Goal: Task Accomplishment & Management: Manage account settings

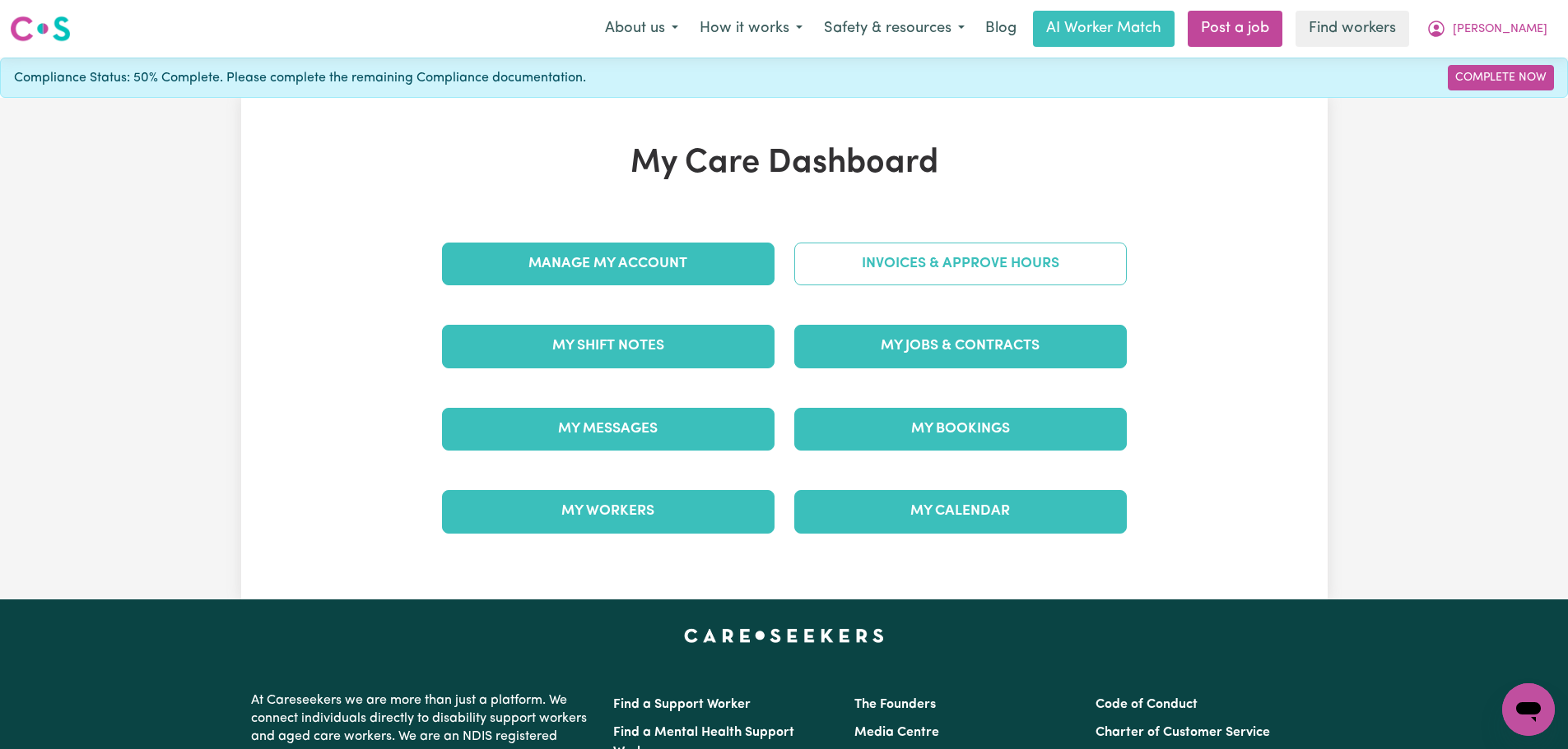
click at [882, 259] on link "Invoices & Approve Hours" at bounding box center [961, 264] width 332 height 43
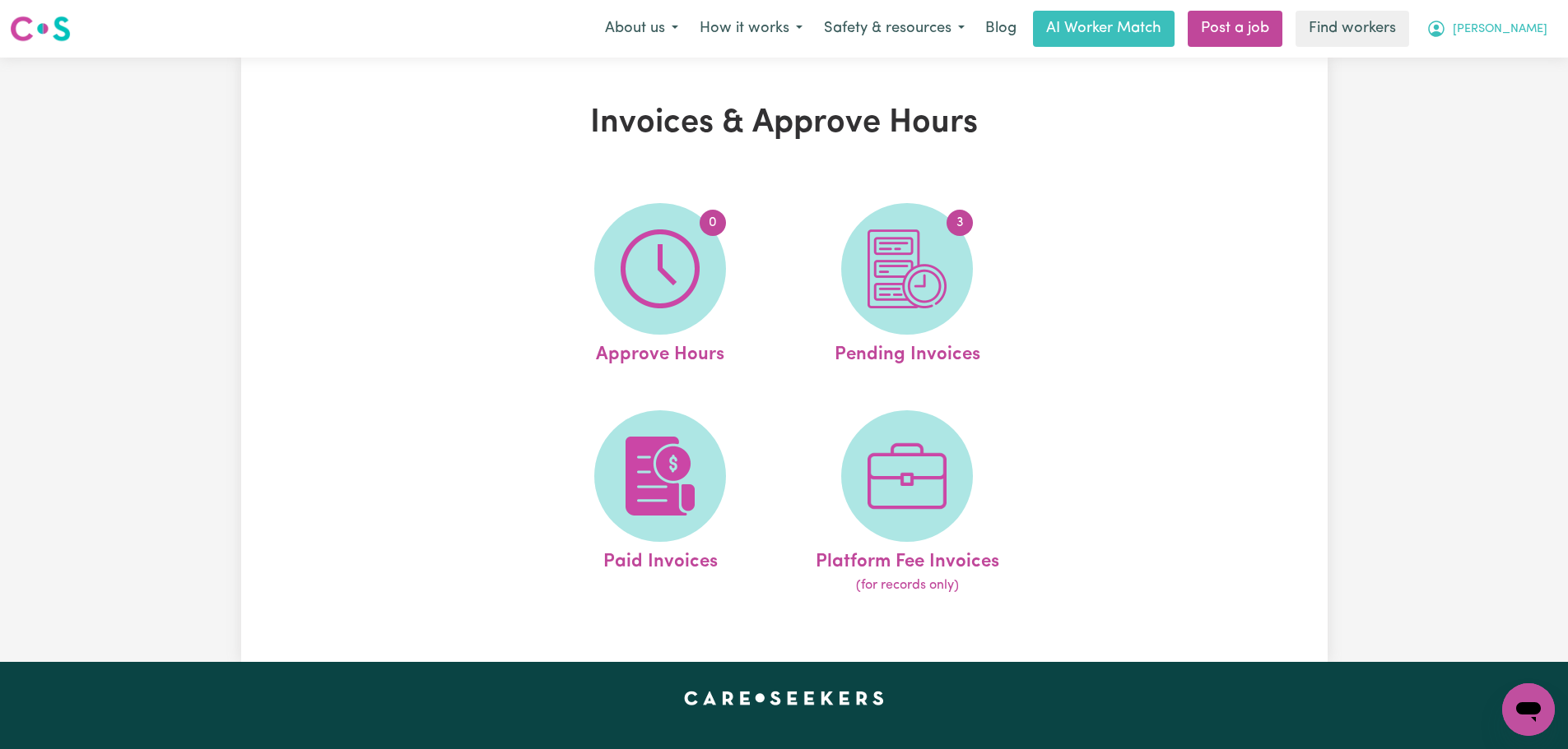
click at [1444, 23] on icon "My Account" at bounding box center [1436, 28] width 16 height 16
click at [1512, 59] on link "My Dashboard" at bounding box center [1492, 64] width 131 height 32
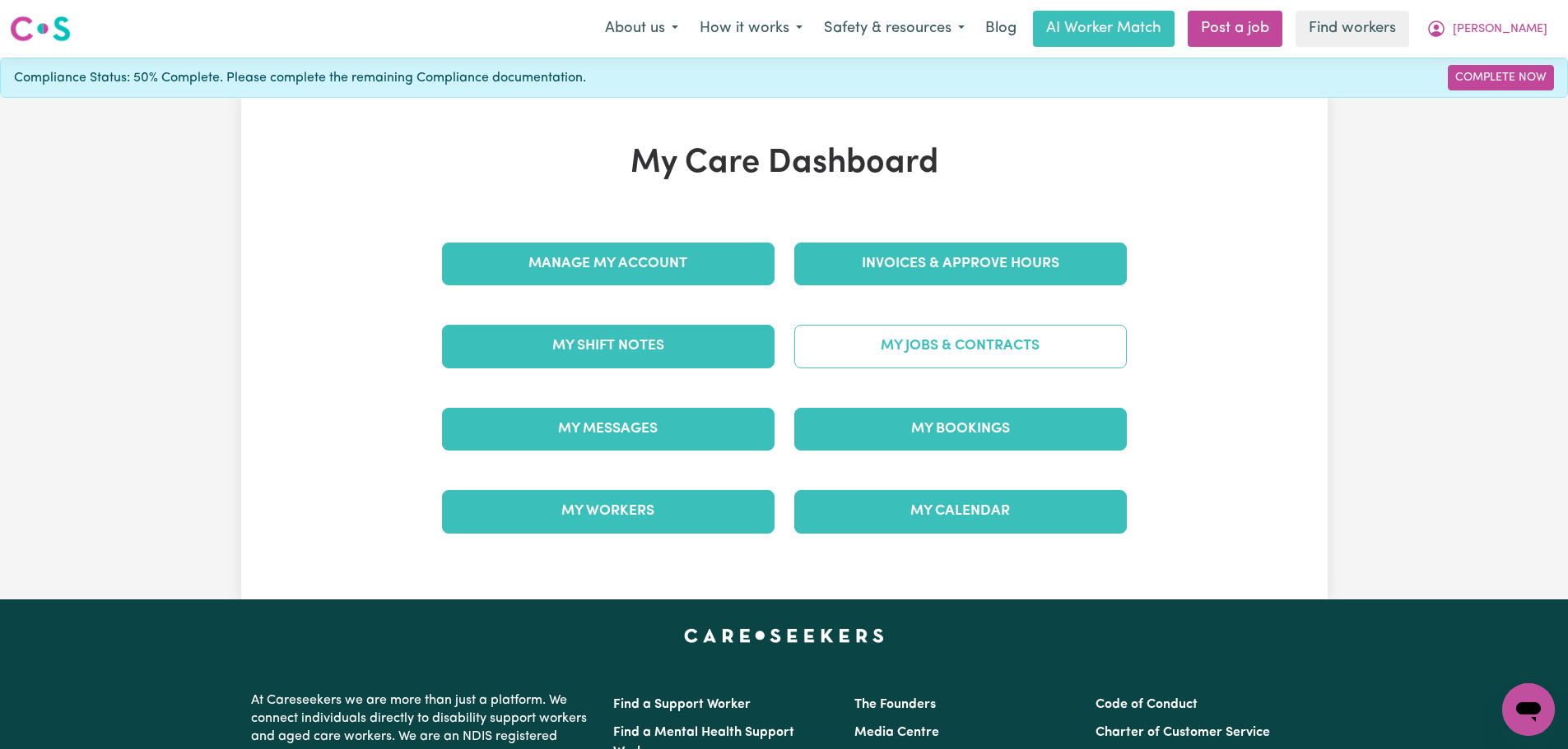
click at [1037, 350] on link "My Jobs & Contracts" at bounding box center [961, 346] width 332 height 43
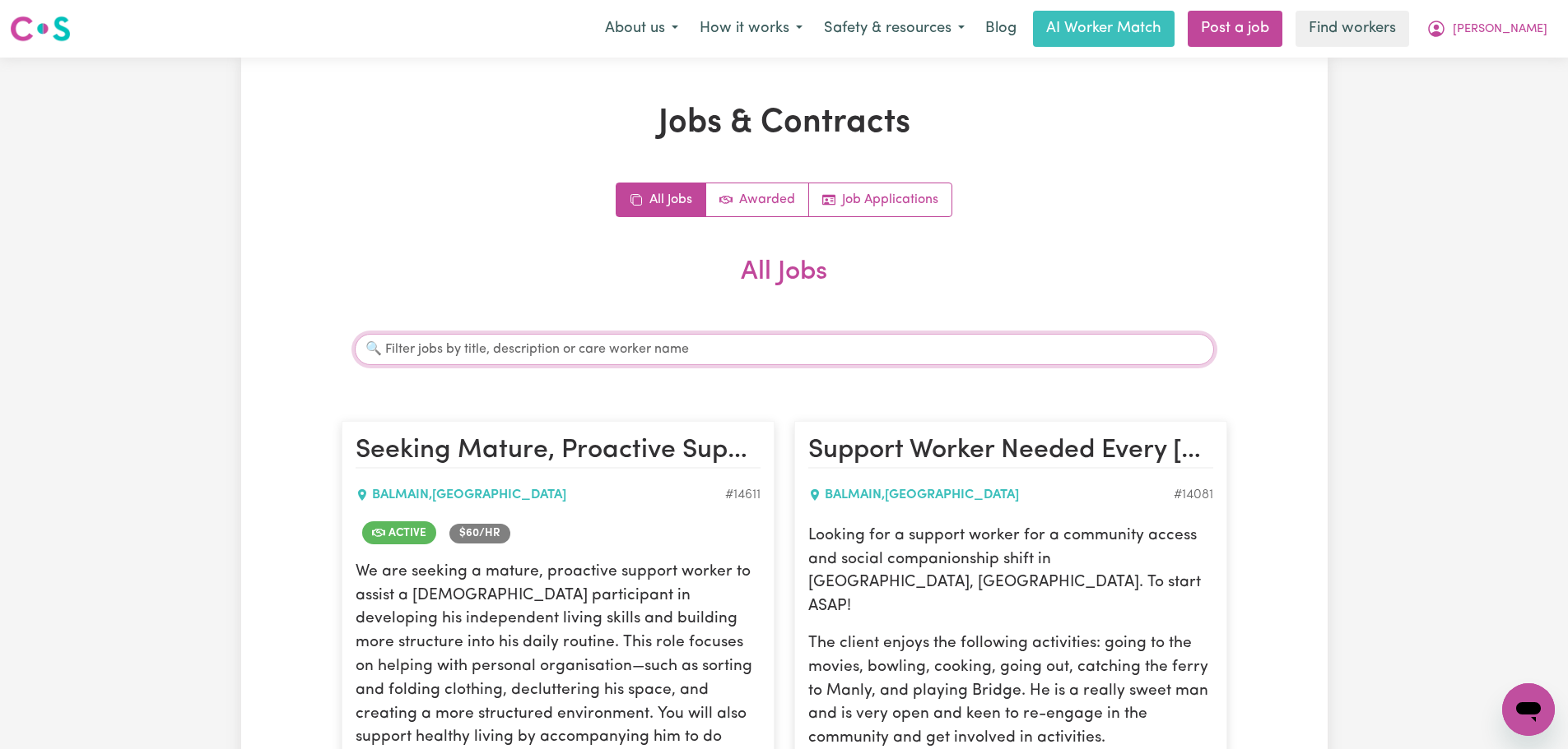
click at [582, 335] on input "Search jobs" at bounding box center [784, 349] width 859 height 32
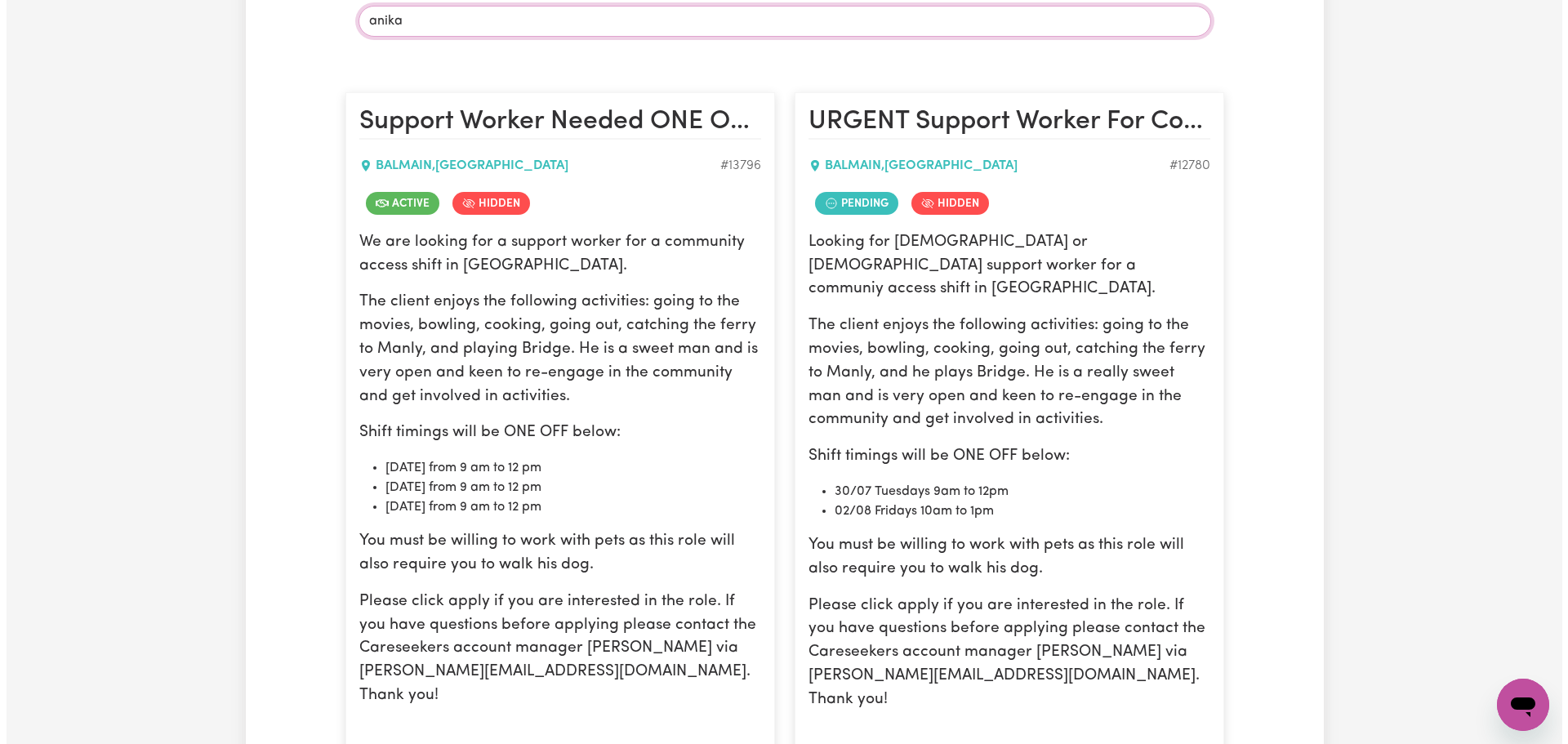
scroll to position [572, 0]
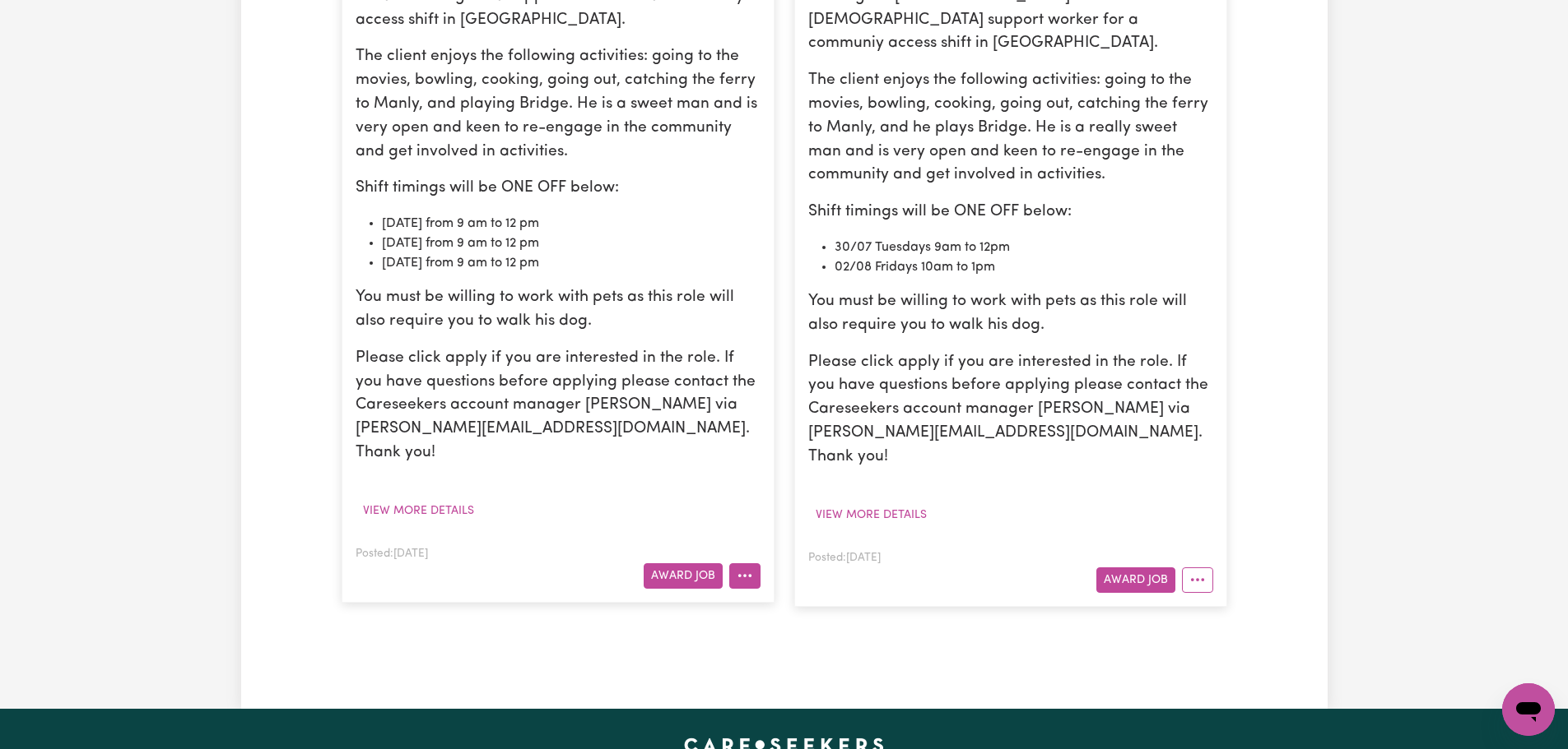
type input "anika"
click at [746, 563] on button "More options" at bounding box center [745, 575] width 32 height 26
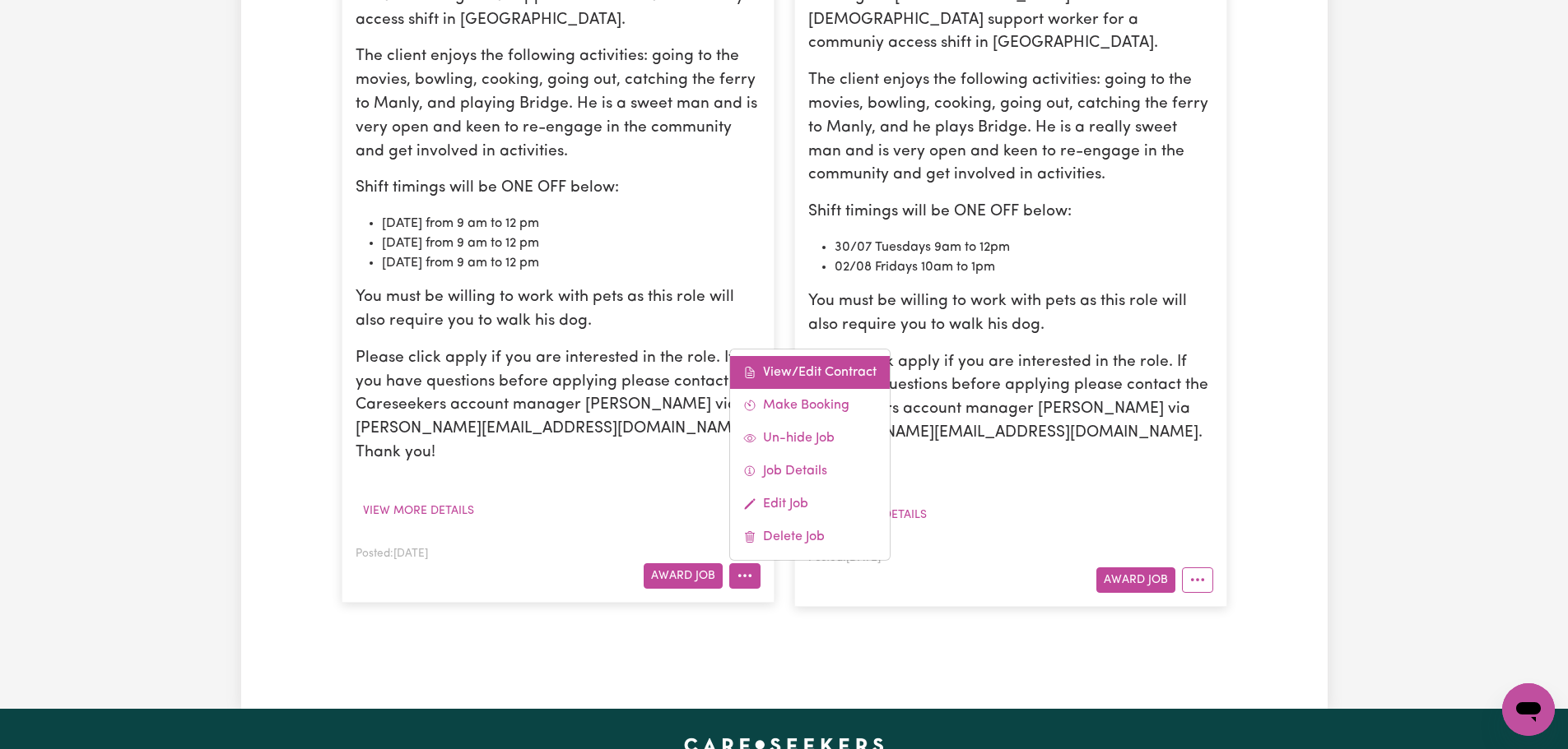
click at [772, 356] on link "View/Edit Contract" at bounding box center [810, 372] width 159 height 33
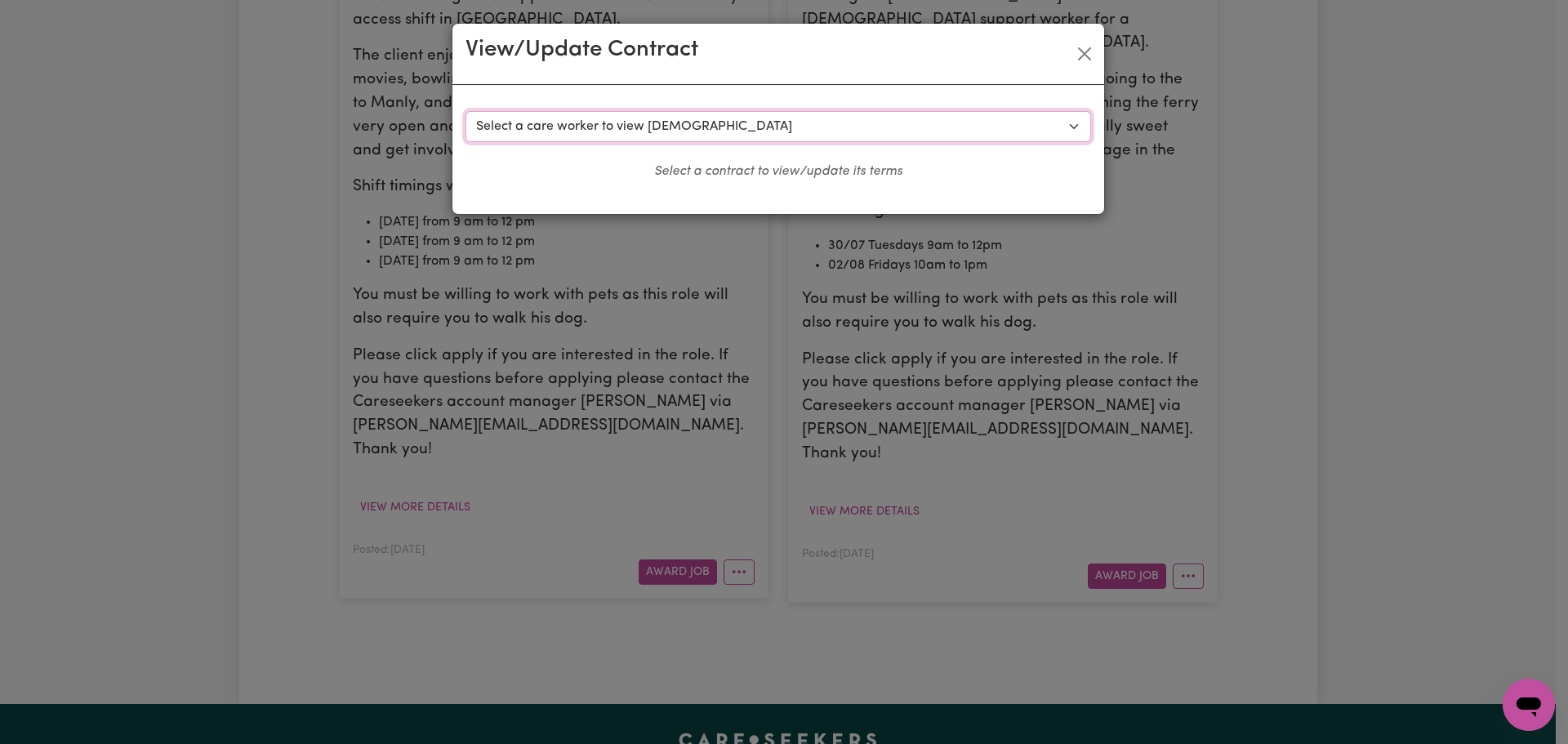
click at [677, 111] on select "Select a care worker to view [DEMOGRAPHIC_DATA] #9928 - [PERSON_NAME] (contract…" at bounding box center [778, 127] width 625 height 31
select select "9645"
click at [466, 111] on select "Select a care worker to view [DEMOGRAPHIC_DATA] #9928 - [PERSON_NAME] (contract…" at bounding box center [778, 127] width 625 height 31
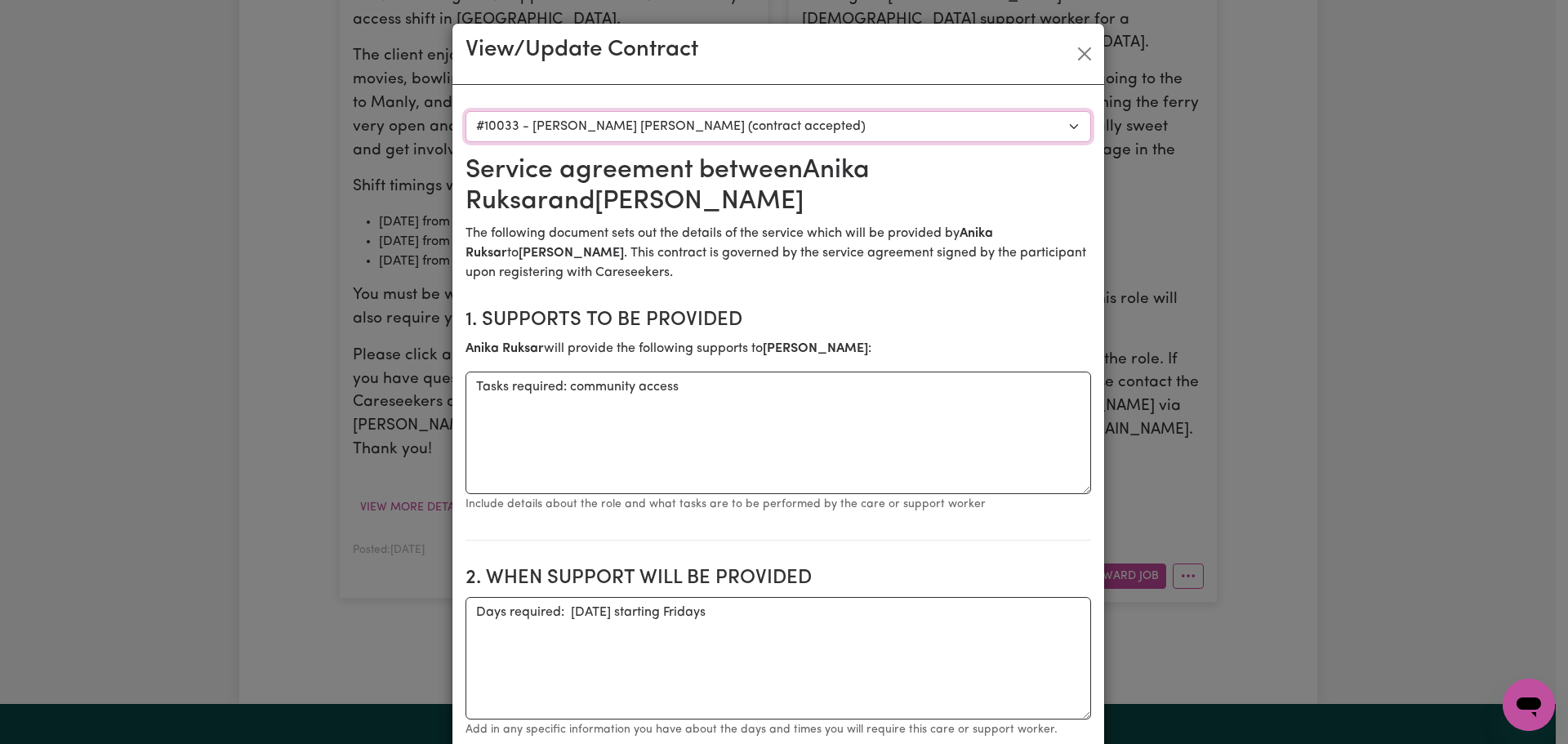
scroll to position [327, 0]
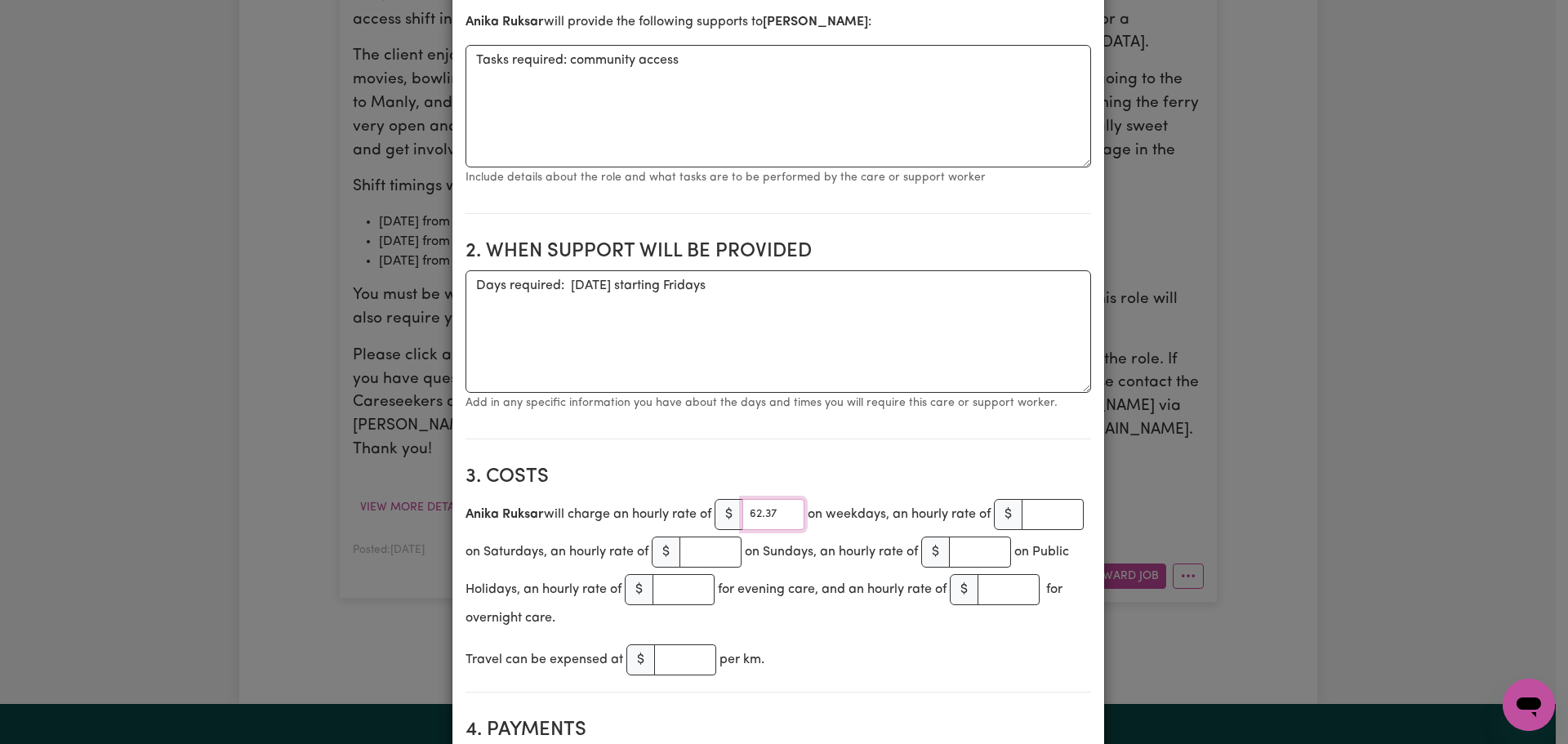
click at [764, 512] on input "62.37" at bounding box center [773, 514] width 62 height 31
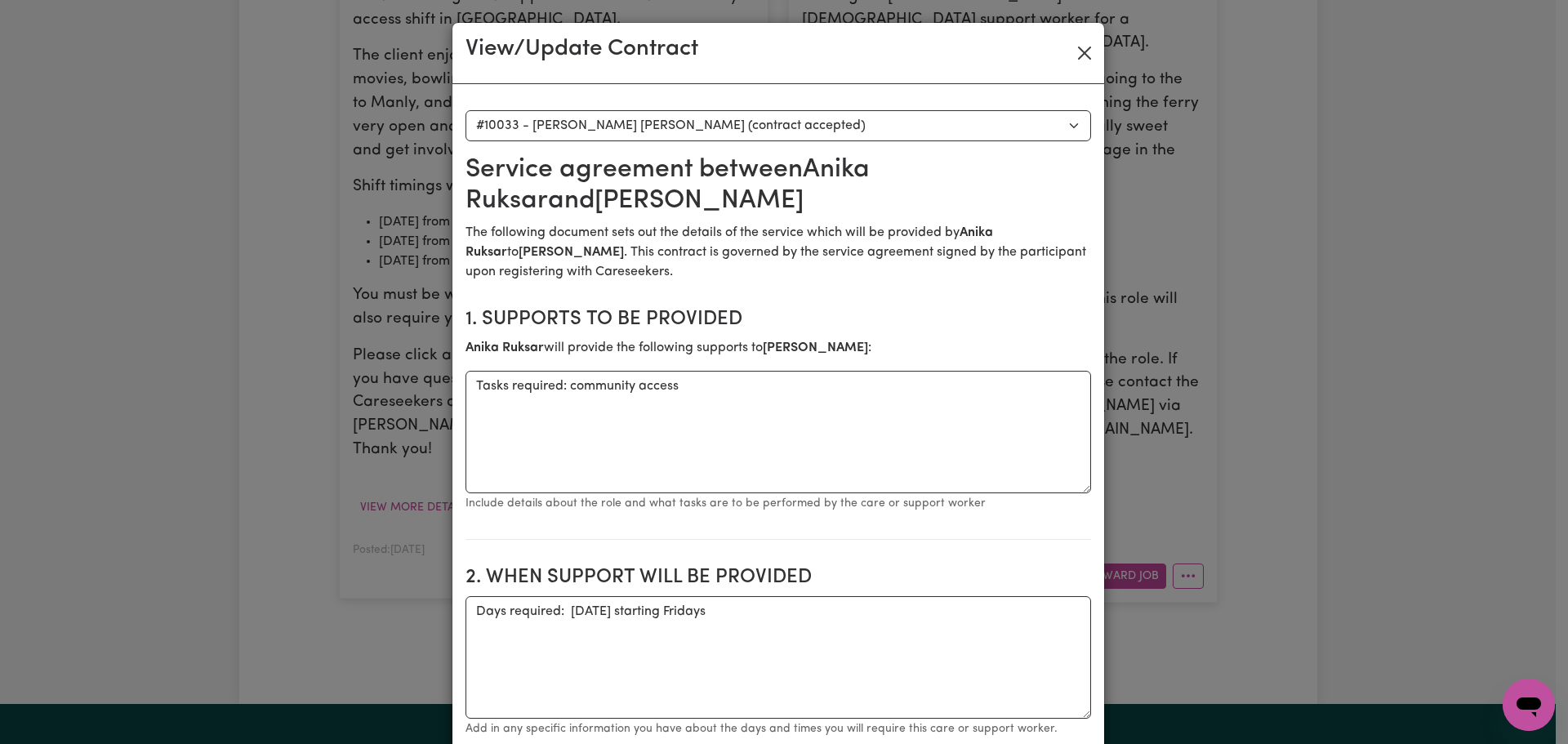
scroll to position [0, 0]
click at [1093, 49] on div "View/Update Contract" at bounding box center [778, 54] width 651 height 61
click at [1087, 52] on button "Close" at bounding box center [1083, 53] width 26 height 26
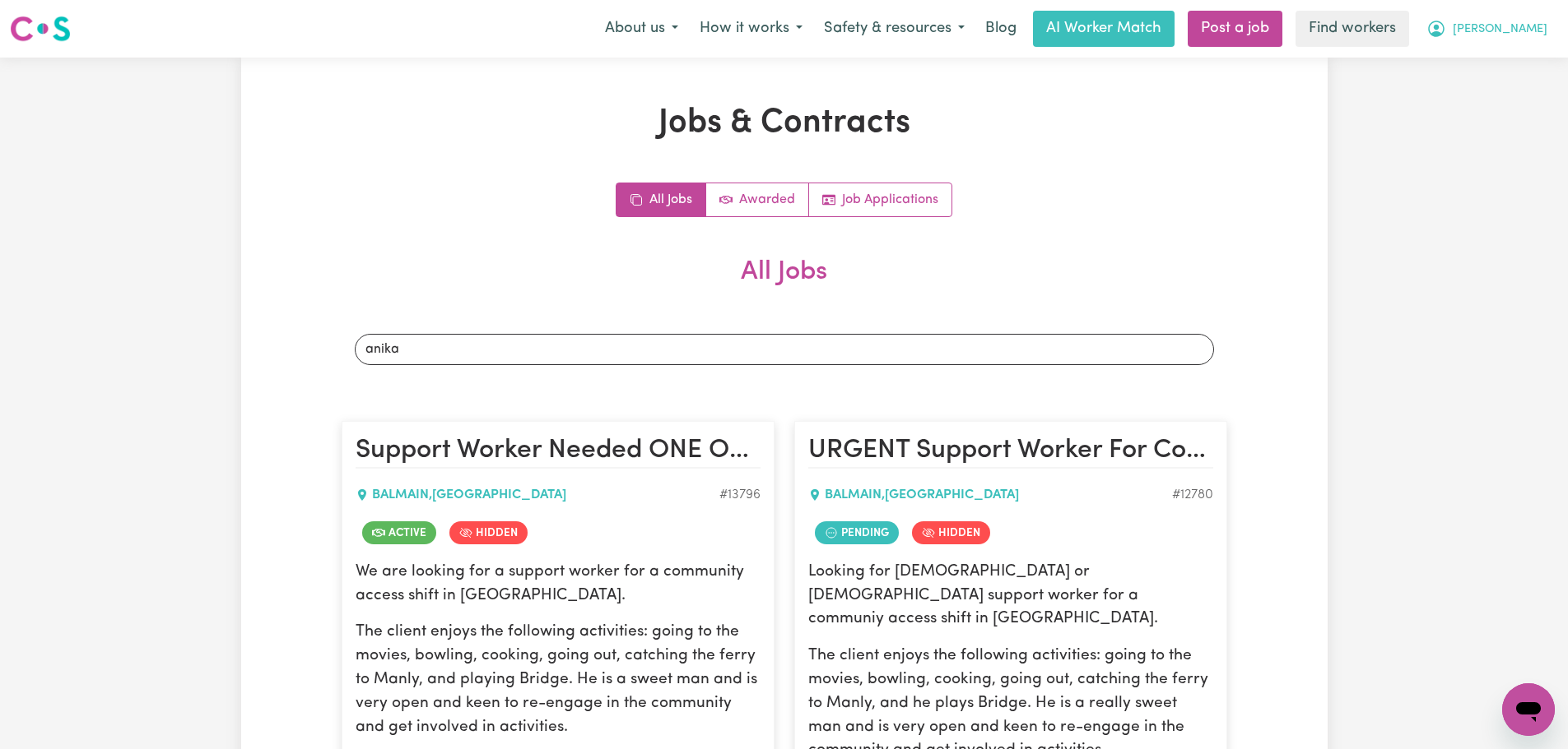
click at [1551, 32] on button "[PERSON_NAME]" at bounding box center [1486, 29] width 142 height 35
click at [1521, 86] on link "Logout" at bounding box center [1492, 94] width 131 height 32
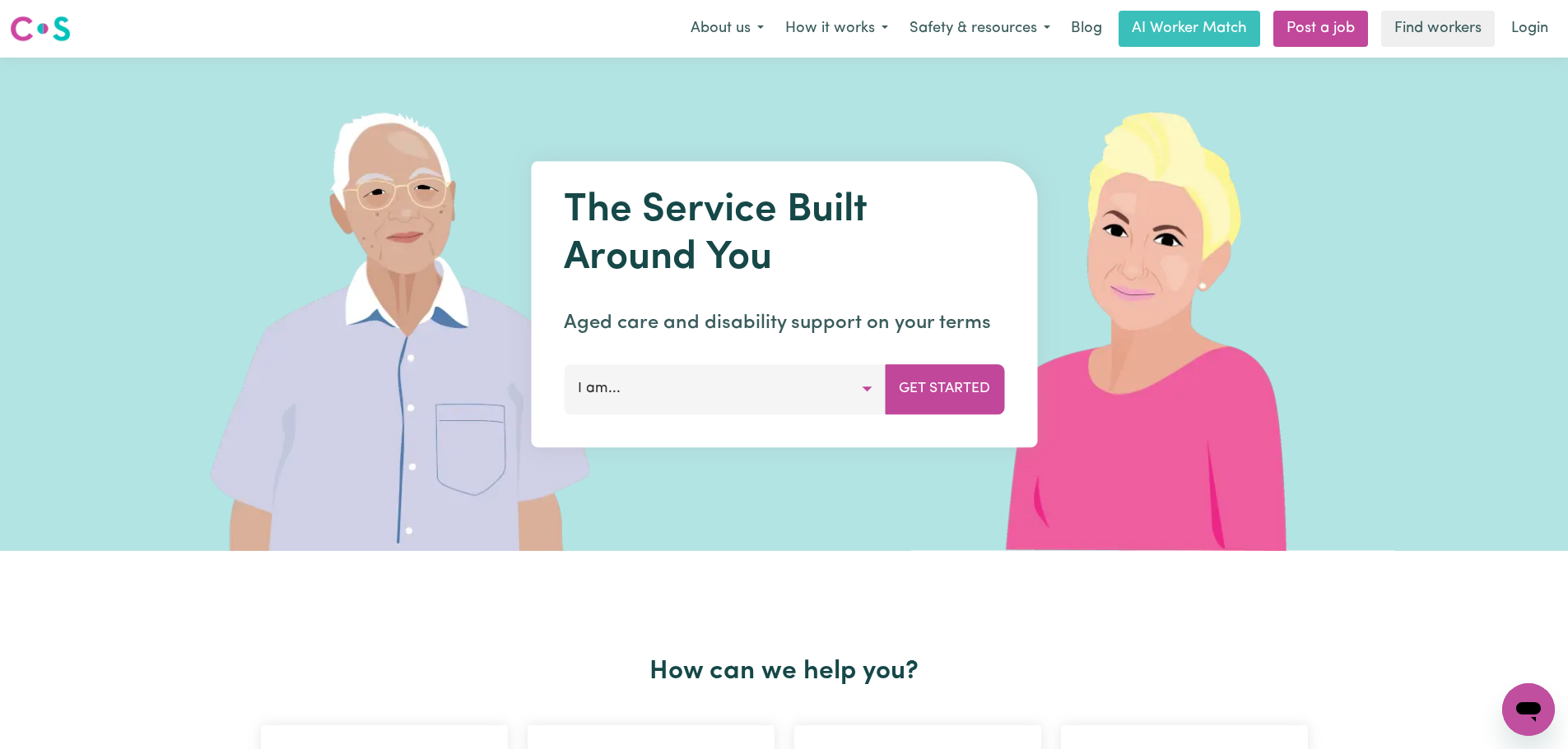
click at [1539, 8] on nav "Menu About us How it works Safety & resources Blog AI Worker Match Post a job F…" at bounding box center [784, 29] width 1568 height 58
click at [1516, 29] on link "Login" at bounding box center [1529, 29] width 57 height 36
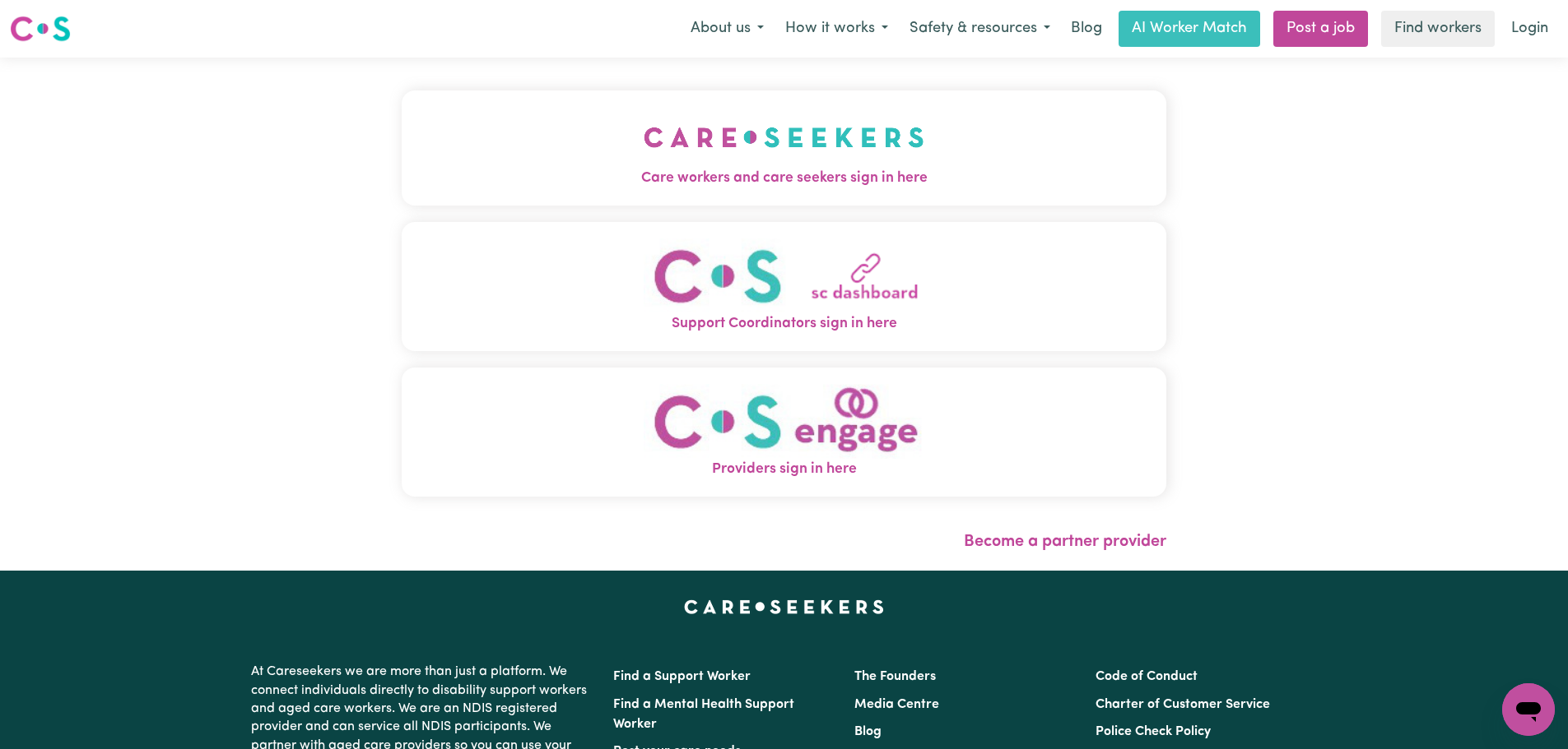
click at [466, 132] on button "Care workers and care seekers sign in here" at bounding box center [784, 148] width 765 height 115
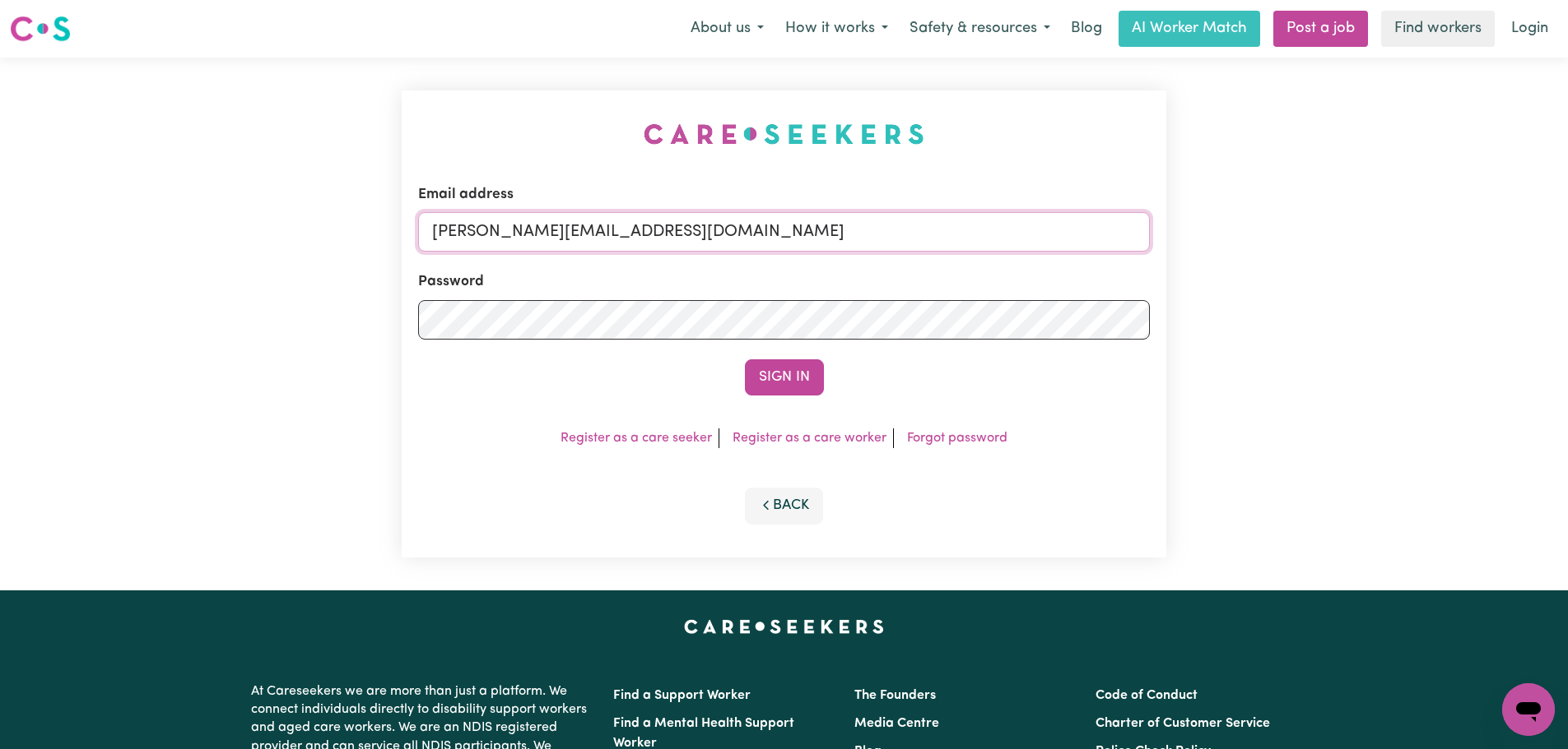
click at [735, 236] on input "[PERSON_NAME][EMAIL_ADDRESS][DOMAIN_NAME]" at bounding box center [784, 231] width 731 height 39
drag, startPoint x: 844, startPoint y: 236, endPoint x: 522, endPoint y: 239, distance: 322.0
click at [517, 239] on input "[EMAIL_ADDRESS][PERSON_NAME][DOMAIN_NAME]" at bounding box center [784, 231] width 731 height 39
type input "[EMAIL_ADDRESS][PERSON_NAME][DOMAIN_NAME]"
click at [791, 382] on button "Sign In" at bounding box center [784, 378] width 79 height 36
